Goal: Task Accomplishment & Management: Manage account settings

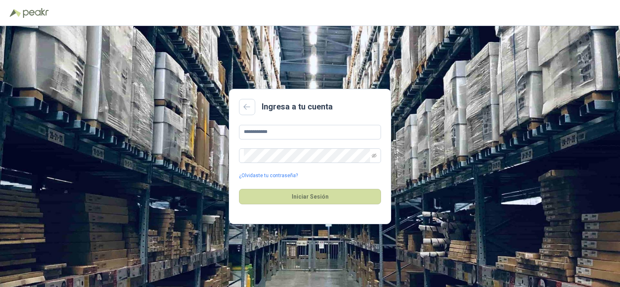
click at [373, 156] on icon "eye-invisible" at bounding box center [374, 155] width 5 height 4
click at [373, 156] on icon "eye" at bounding box center [374, 156] width 2 height 2
click at [322, 199] on button "Iniciar Sesión" at bounding box center [310, 196] width 142 height 15
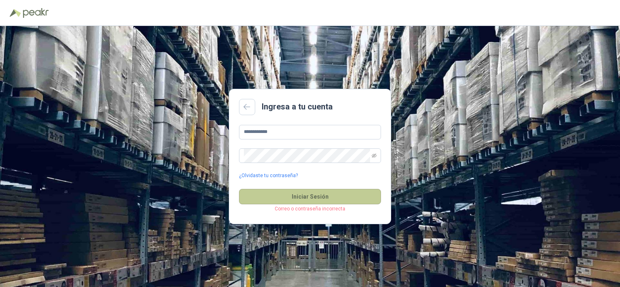
click at [308, 197] on button "Iniciar Sesión" at bounding box center [310, 196] width 142 height 15
click at [245, 109] on icon at bounding box center [246, 107] width 7 height 6
click at [243, 129] on input "**********" at bounding box center [310, 132] width 142 height 15
